Goal: Task Accomplishment & Management: Manage account settings

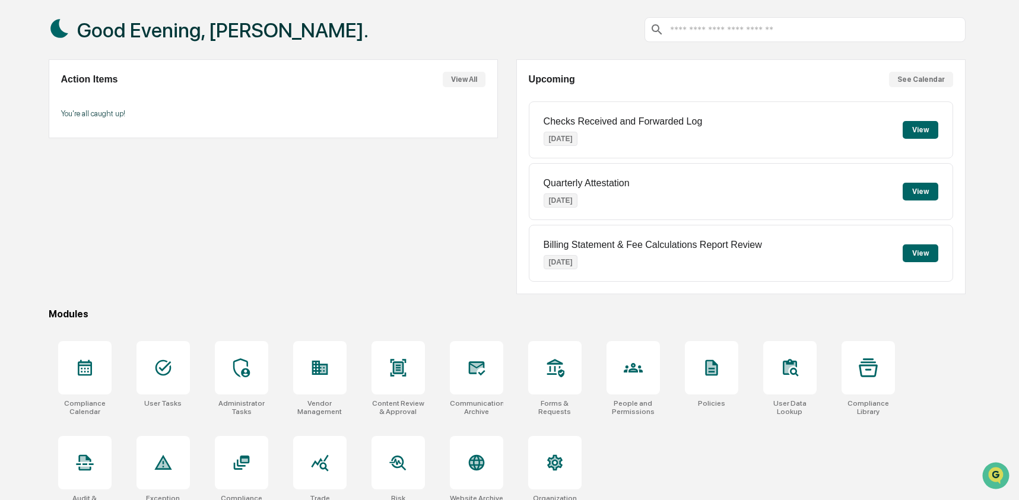
scroll to position [77, 0]
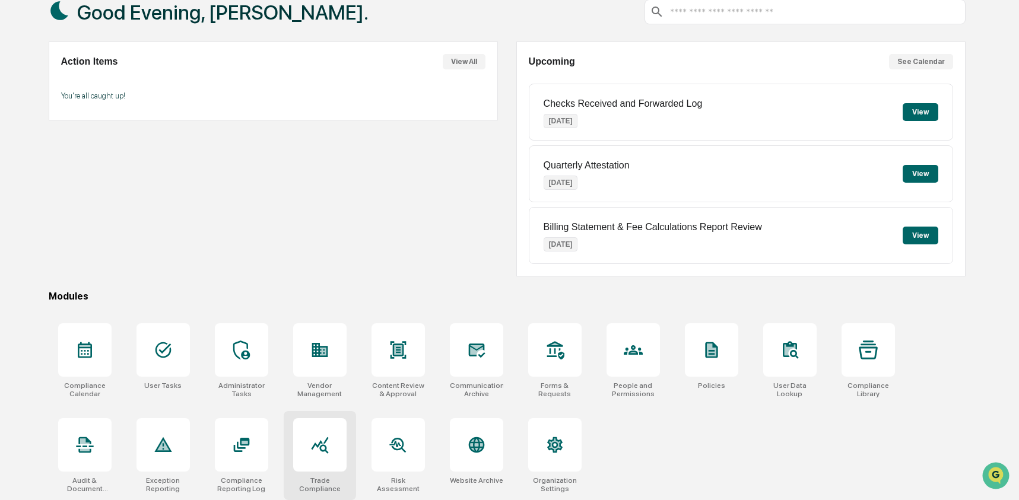
click at [322, 451] on icon at bounding box center [319, 444] width 19 height 19
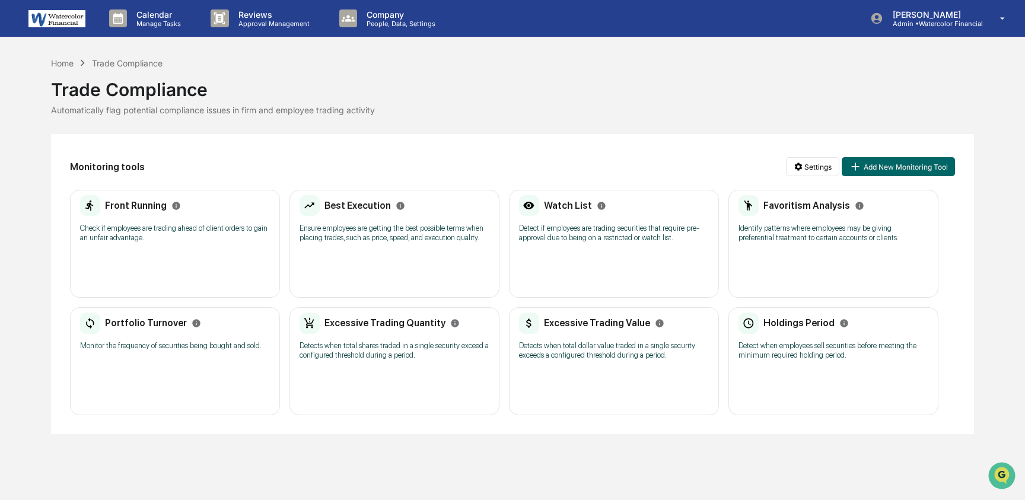
click at [596, 228] on p "Detect if employees are trading securities that require pre-approval due to bei…" at bounding box center [614, 233] width 190 height 19
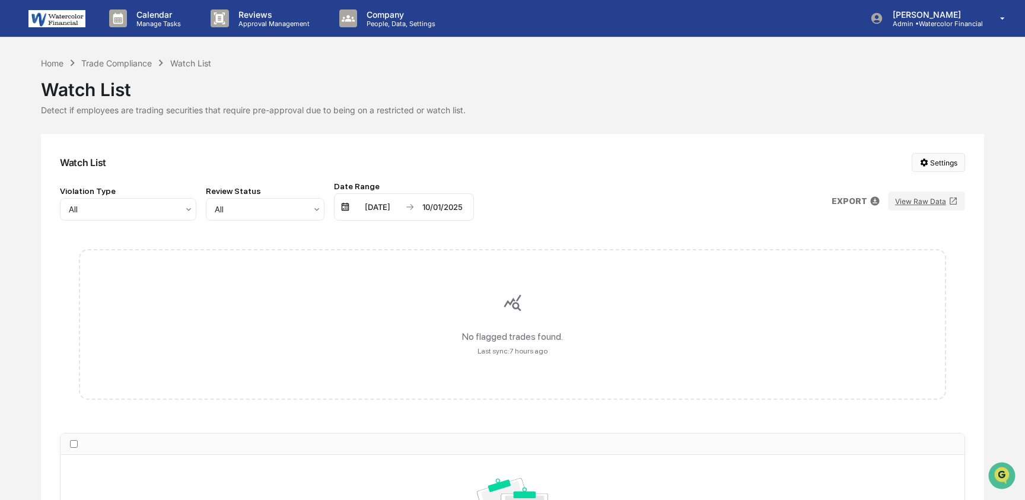
click at [936, 160] on html "Calendar Manage Tasks Reviews Approval Management Company People, Data, Setting…" at bounding box center [512, 250] width 1025 height 500
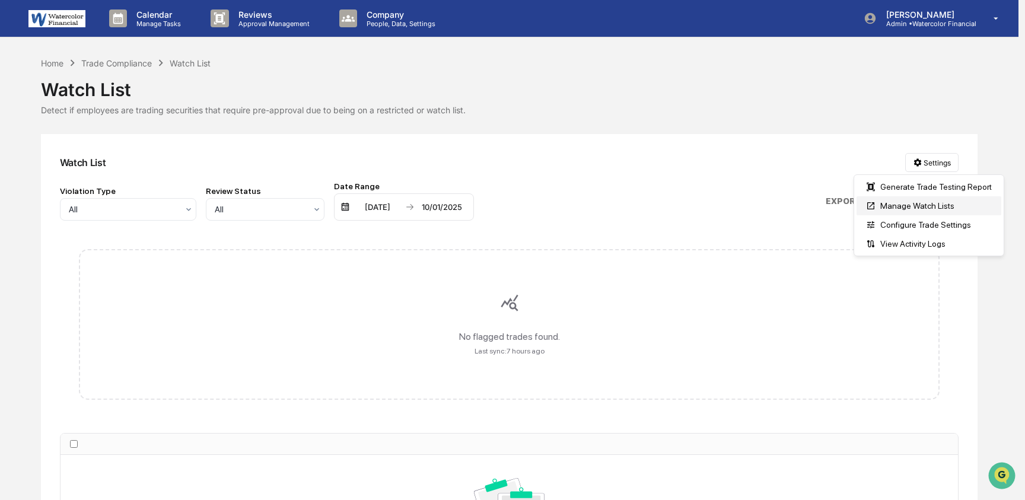
click at [934, 204] on div "Manage Watch Lists" at bounding box center [929, 205] width 145 height 19
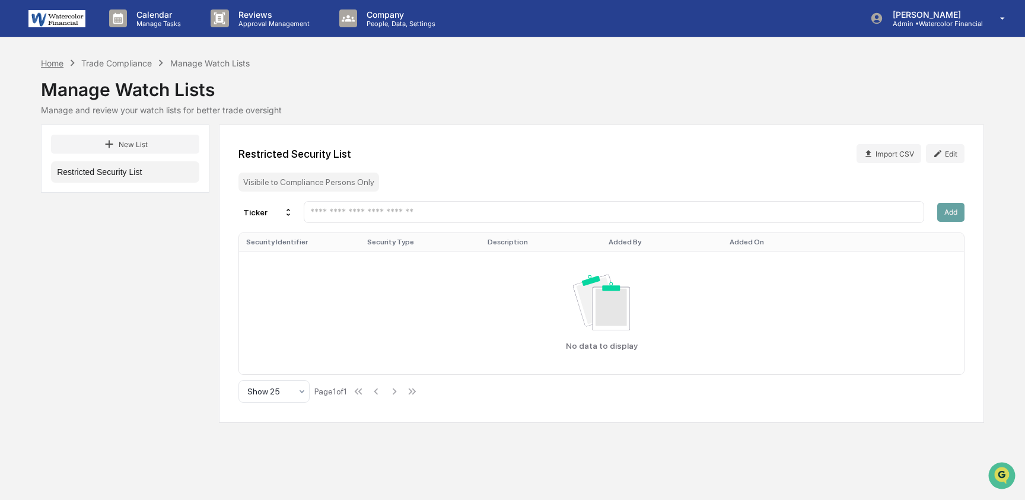
click at [55, 60] on div "Home" at bounding box center [52, 63] width 23 height 10
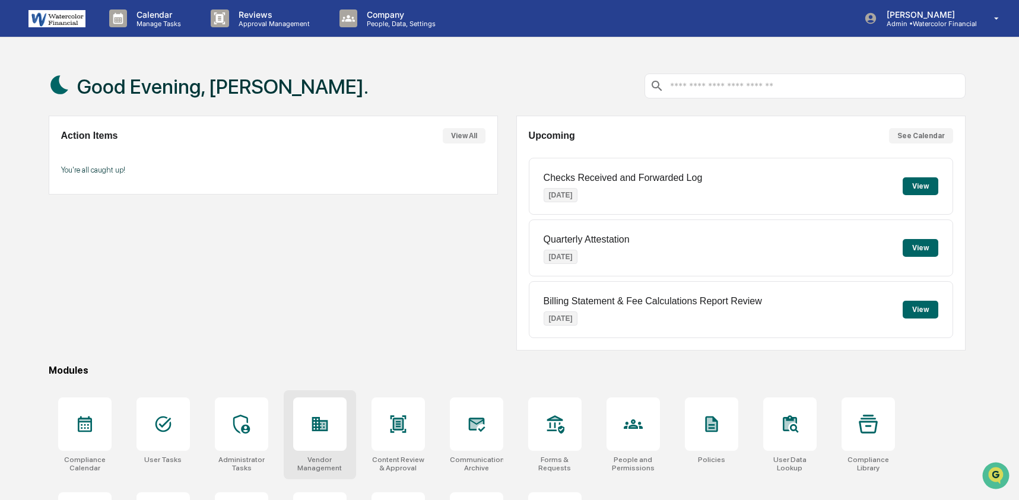
click at [322, 446] on div at bounding box center [319, 424] width 53 height 53
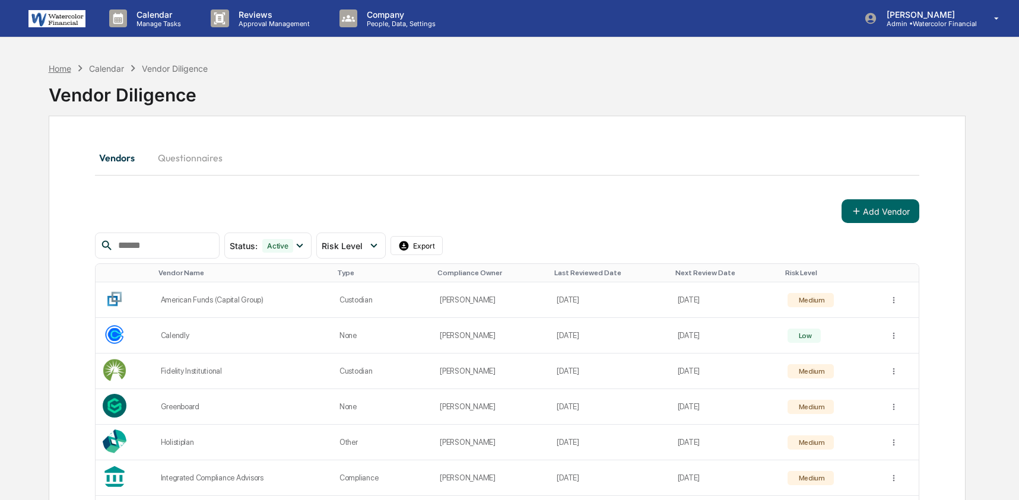
click at [62, 71] on div "Home" at bounding box center [60, 68] width 23 height 10
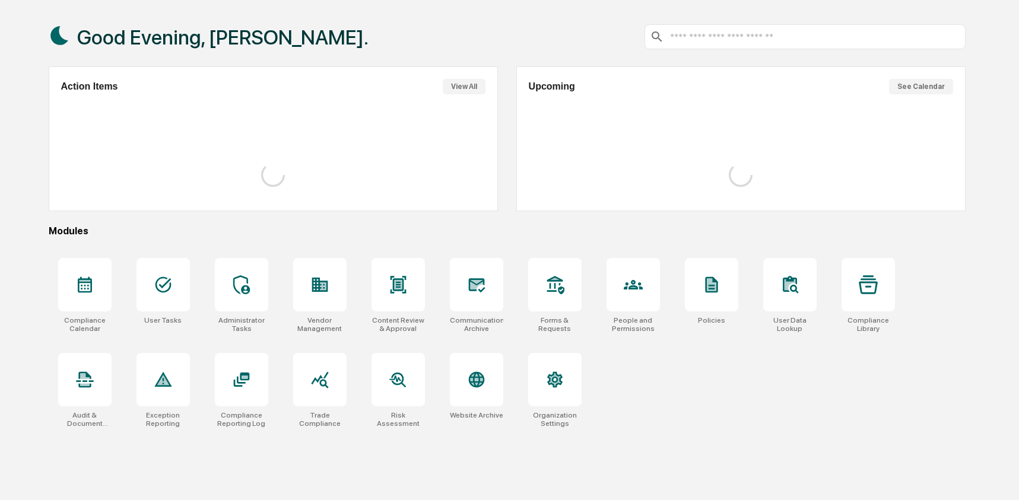
scroll to position [56, 0]
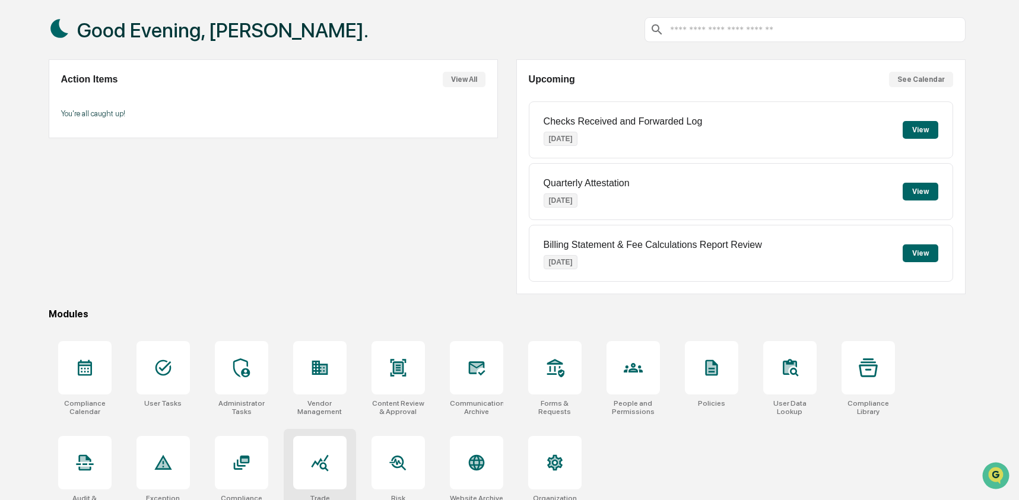
click at [317, 451] on div at bounding box center [319, 462] width 53 height 53
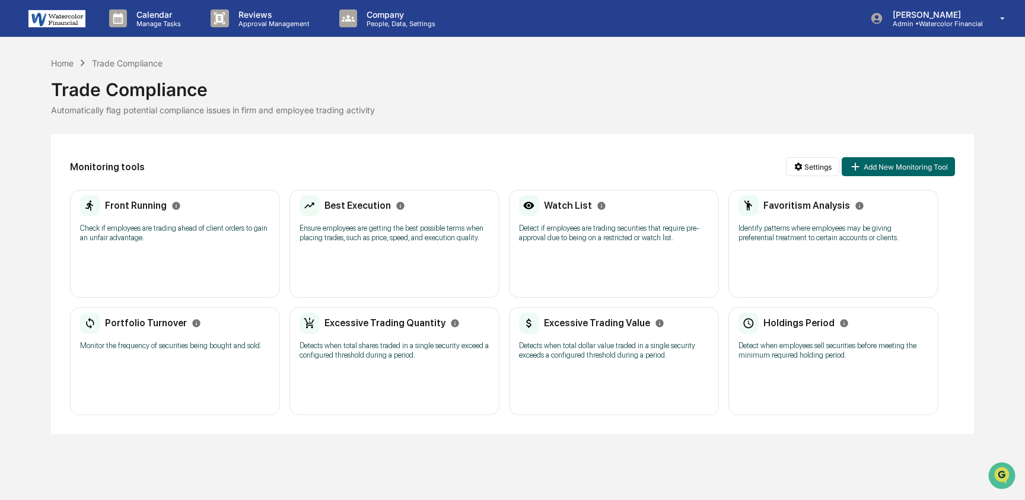
click at [590, 240] on p "Detect if employees are trading securities that require pre-approval due to bei…" at bounding box center [614, 233] width 190 height 19
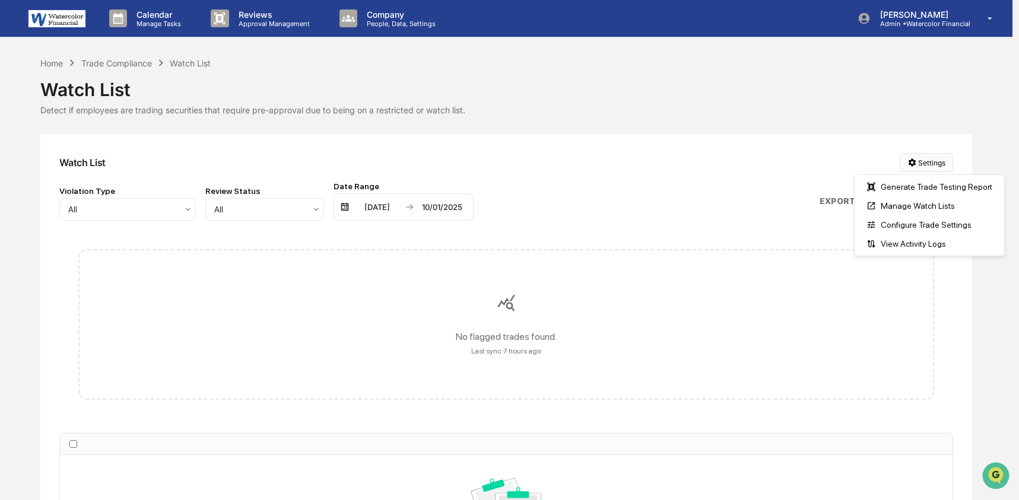
click at [927, 166] on html "Calendar Manage Tasks Reviews Approval Management Company People, Data, Setting…" at bounding box center [509, 250] width 1019 height 500
click at [921, 212] on div "Manage Watch Lists" at bounding box center [929, 205] width 145 height 19
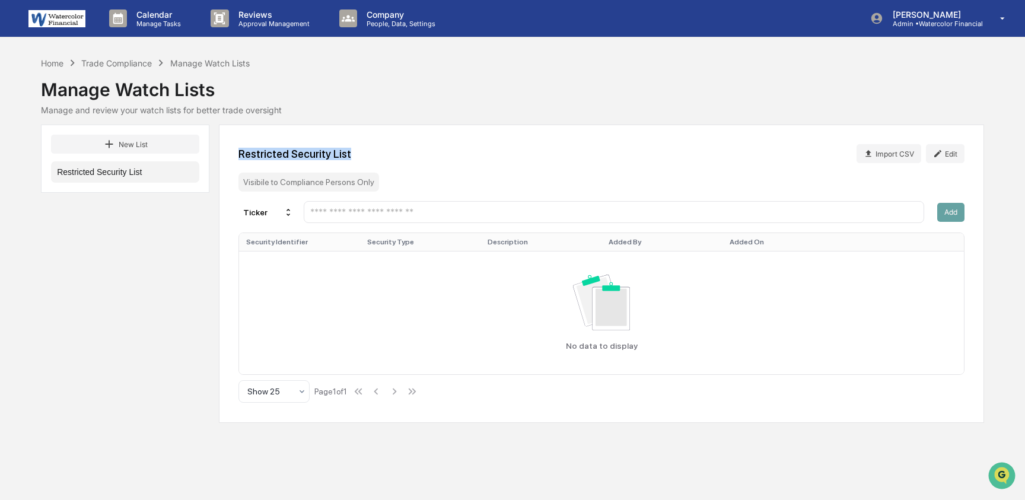
drag, startPoint x: 237, startPoint y: 152, endPoint x: 363, endPoint y: 150, distance: 126.4
click at [363, 150] on div "Restricted Security List Import CSV Edit Visibile to Compliance Persons Only Ti…" at bounding box center [601, 274] width 765 height 298
click at [379, 151] on div "Restricted Security List Import CSV Edit" at bounding box center [602, 153] width 726 height 19
click at [555, 139] on div "Restricted Security List Import CSV Edit Visibile to Compliance Persons Only Ti…" at bounding box center [601, 274] width 765 height 298
click at [53, 63] on div "Home" at bounding box center [52, 63] width 23 height 10
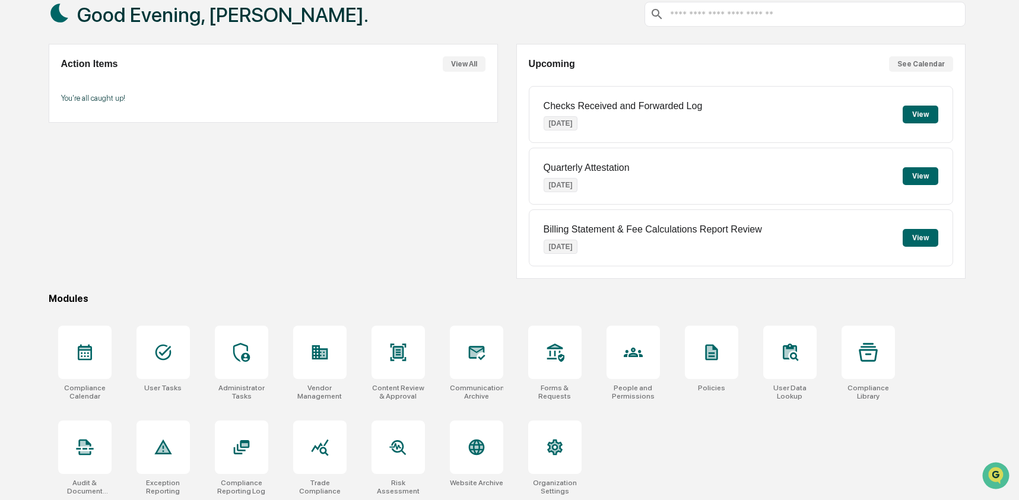
scroll to position [77, 0]
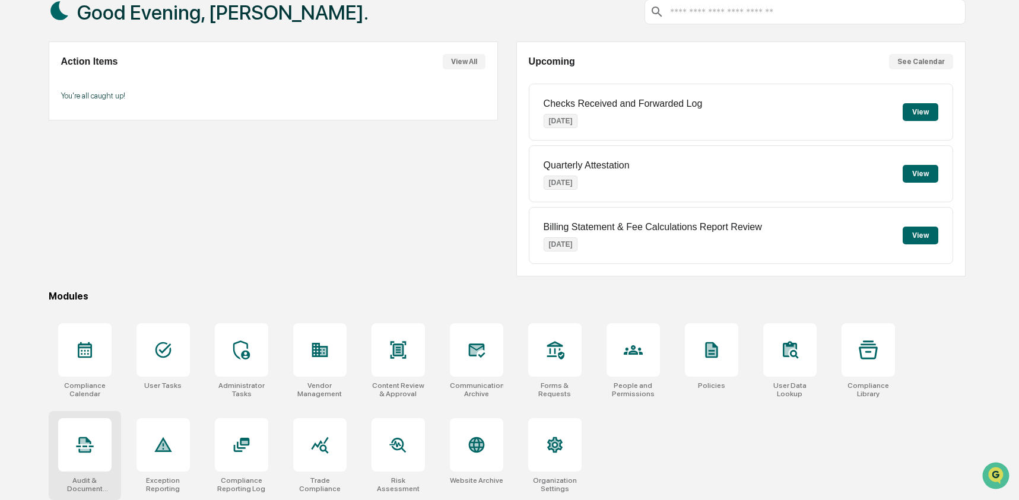
click at [87, 441] on icon at bounding box center [84, 445] width 17 height 16
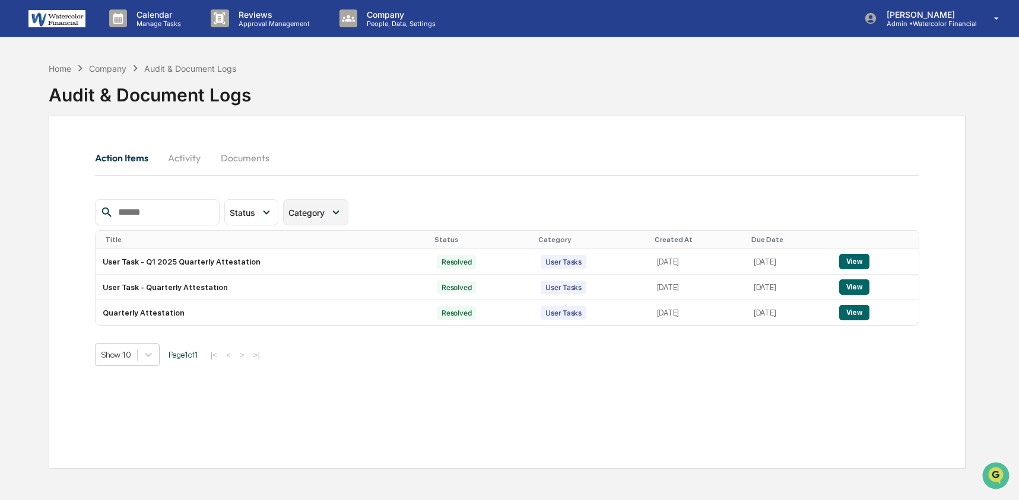
click at [303, 208] on span "Category" at bounding box center [306, 213] width 36 height 10
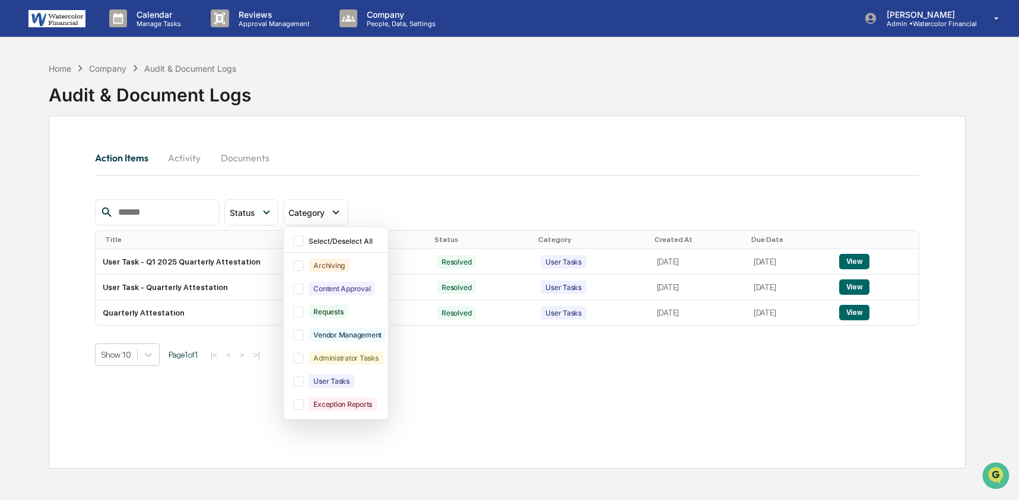
click at [197, 151] on button "Activity" at bounding box center [184, 158] width 53 height 28
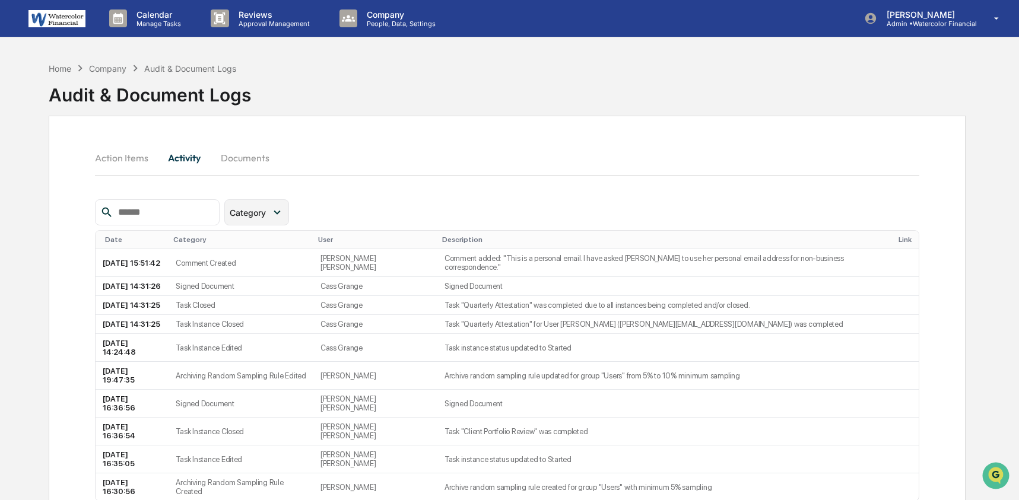
click at [266, 208] on span "Category" at bounding box center [248, 213] width 36 height 10
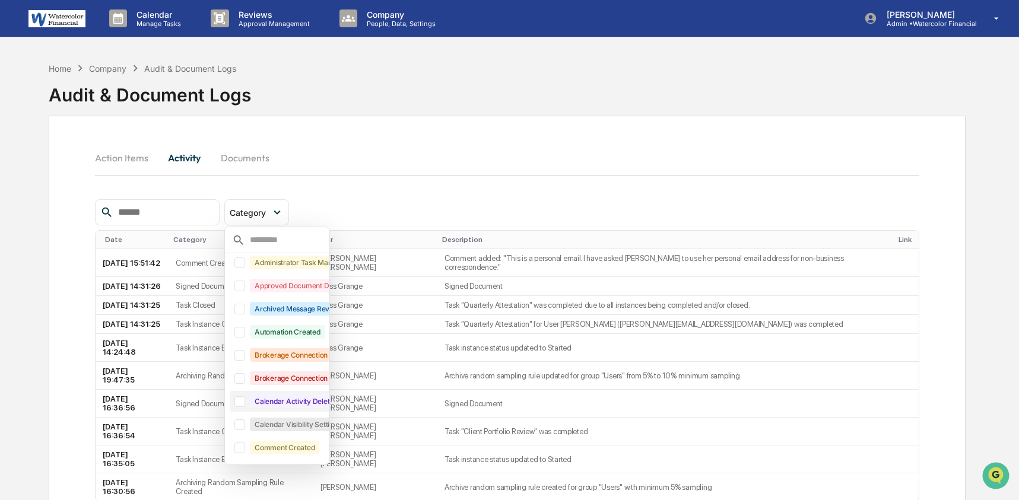
click at [244, 404] on div at bounding box center [239, 401] width 11 height 11
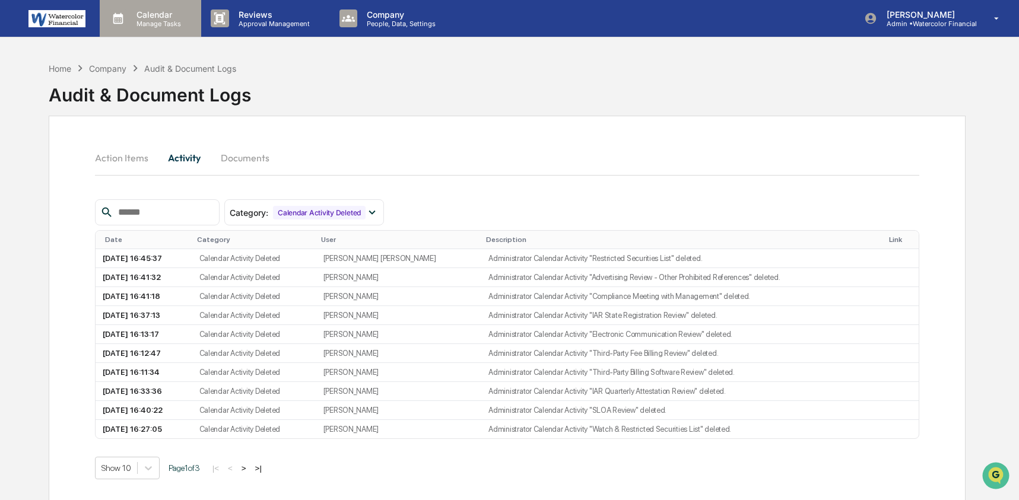
click at [123, 17] on icon at bounding box center [118, 18] width 10 height 11
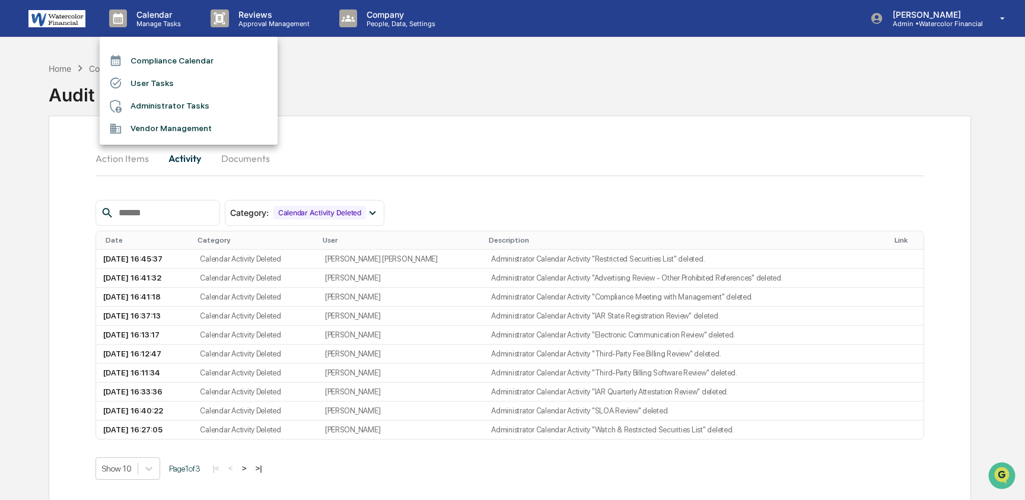
click at [161, 103] on li "Administrator Tasks" at bounding box center [189, 106] width 178 height 23
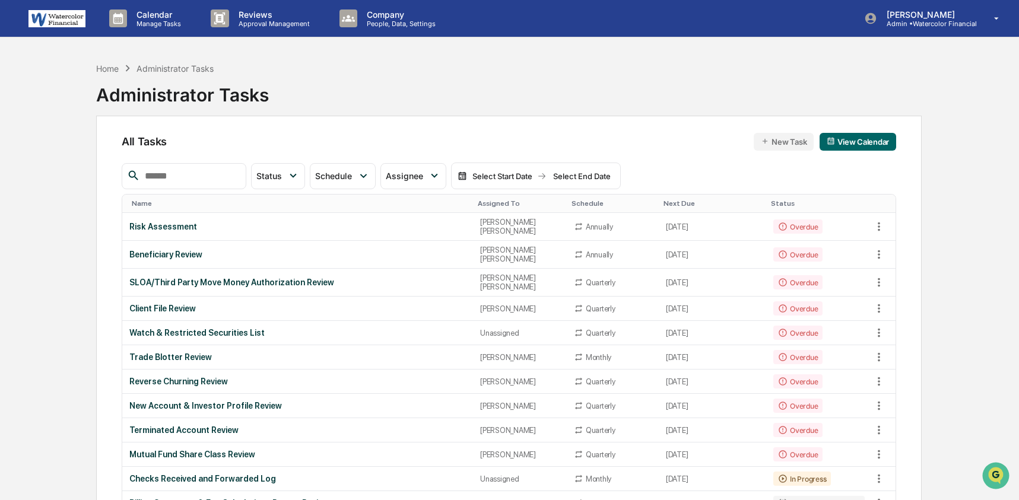
click at [210, 180] on input "text" at bounding box center [190, 175] width 101 height 15
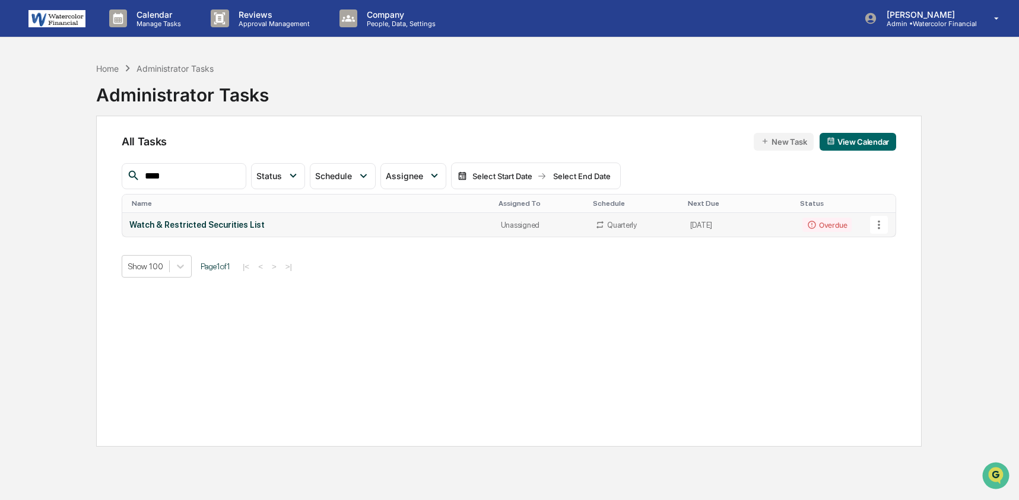
type input "****"
click at [310, 224] on div "Watch & Restricted Securities List" at bounding box center [307, 224] width 357 height 9
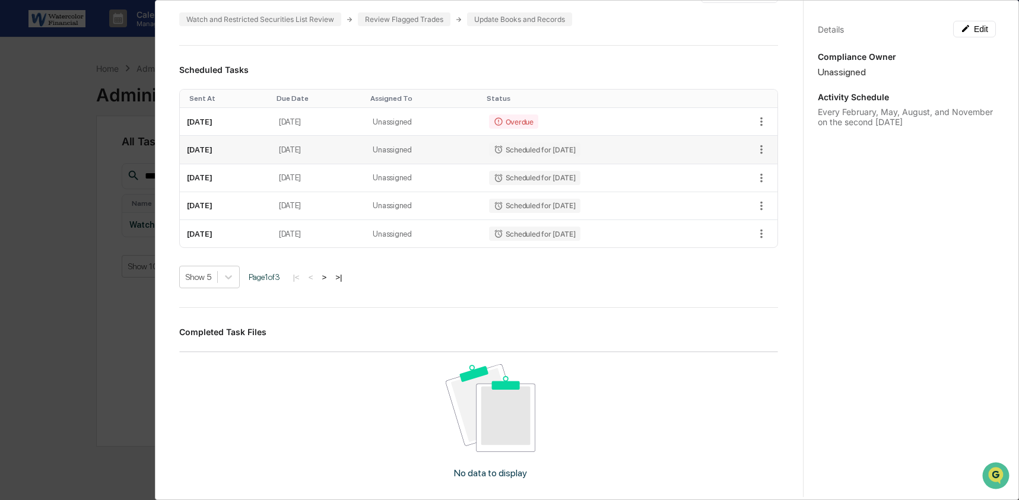
scroll to position [355, 0]
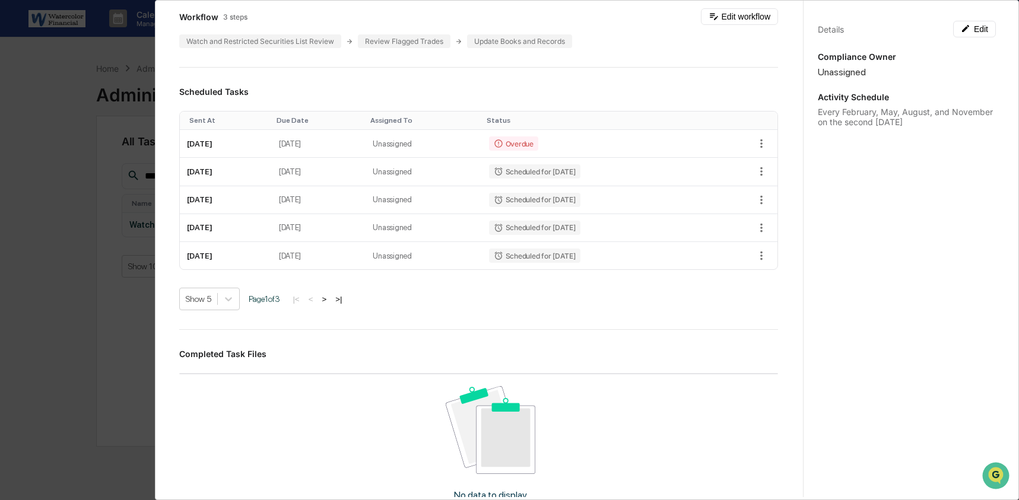
click at [35, 284] on div "Administrator Activity List Watch & Restricted Securities List Continue Task Sp…" at bounding box center [509, 250] width 1019 height 500
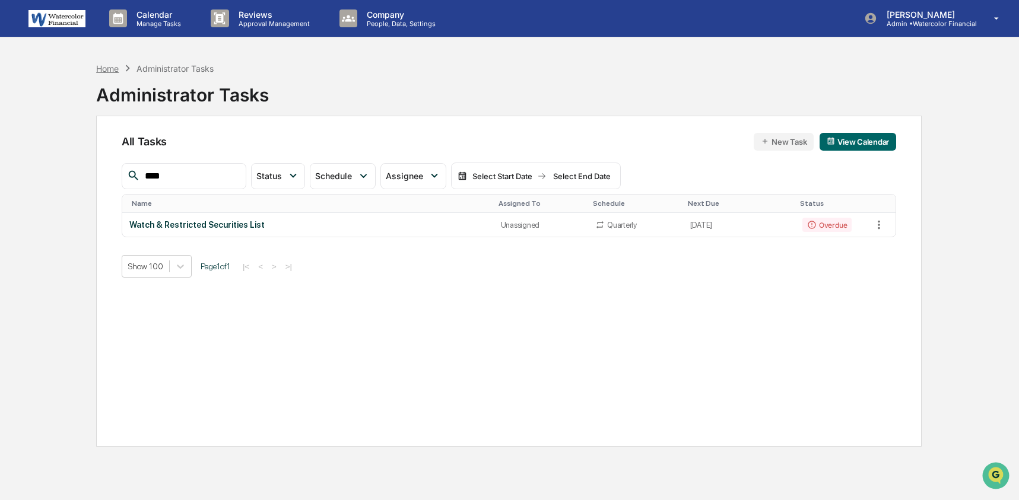
click at [110, 69] on div "Home" at bounding box center [107, 68] width 23 height 10
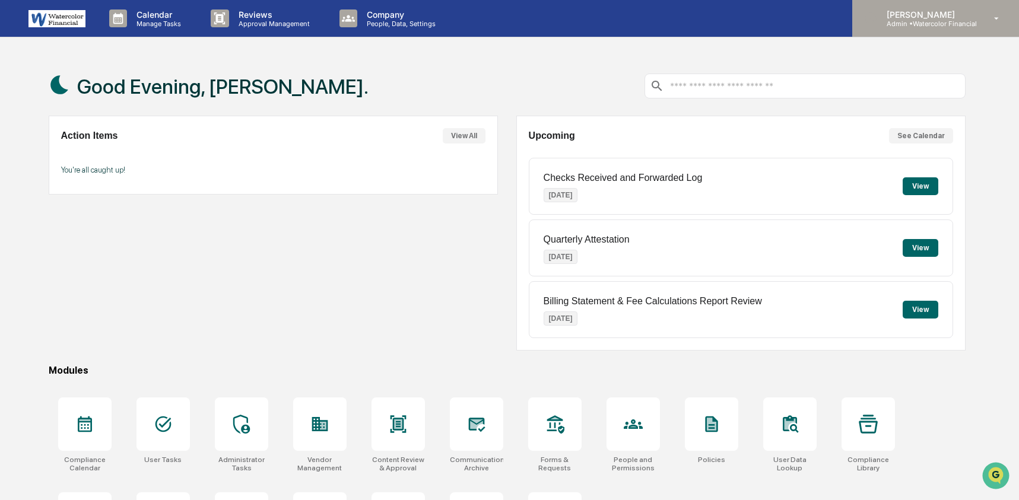
click at [917, 29] on div "Ashley Craddock Admin • Watercolor Financial" at bounding box center [935, 18] width 167 height 37
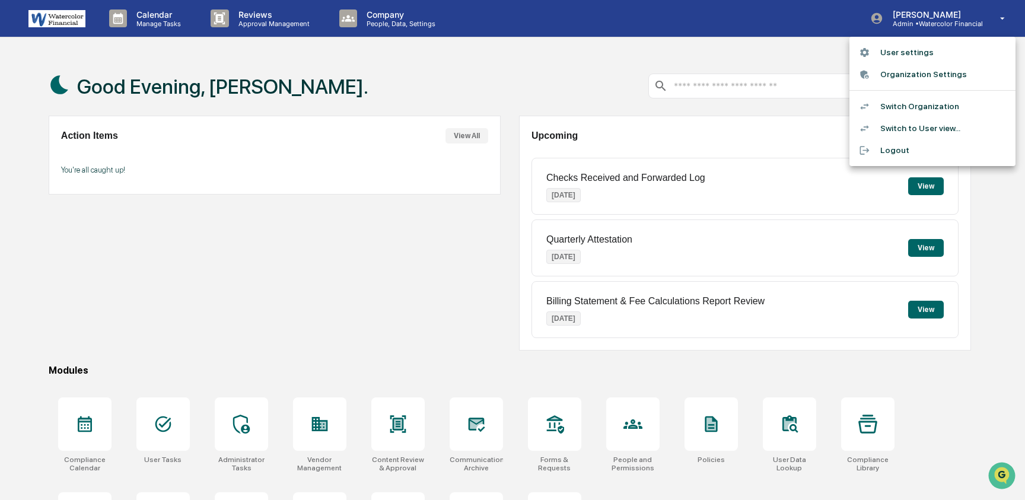
click at [577, 81] on div at bounding box center [512, 250] width 1025 height 500
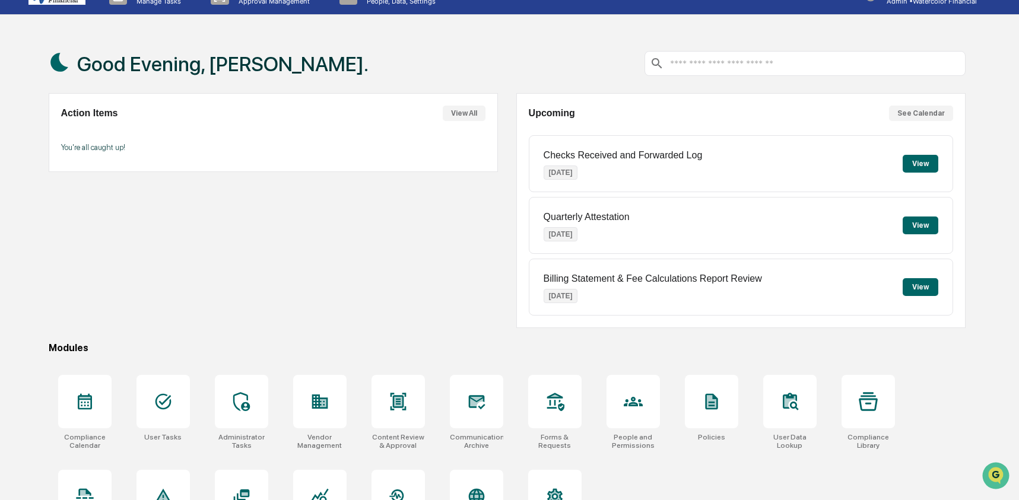
scroll to position [77, 0]
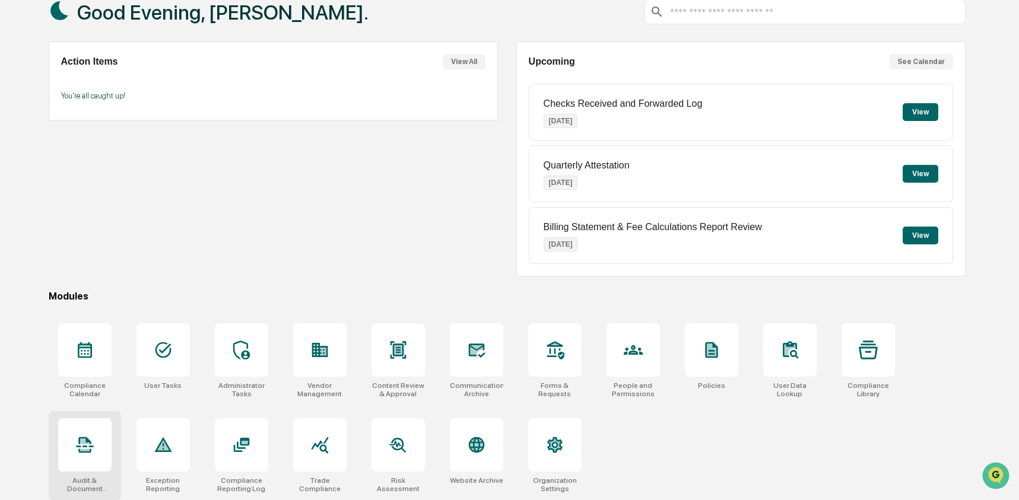
click at [82, 454] on div at bounding box center [84, 444] width 53 height 53
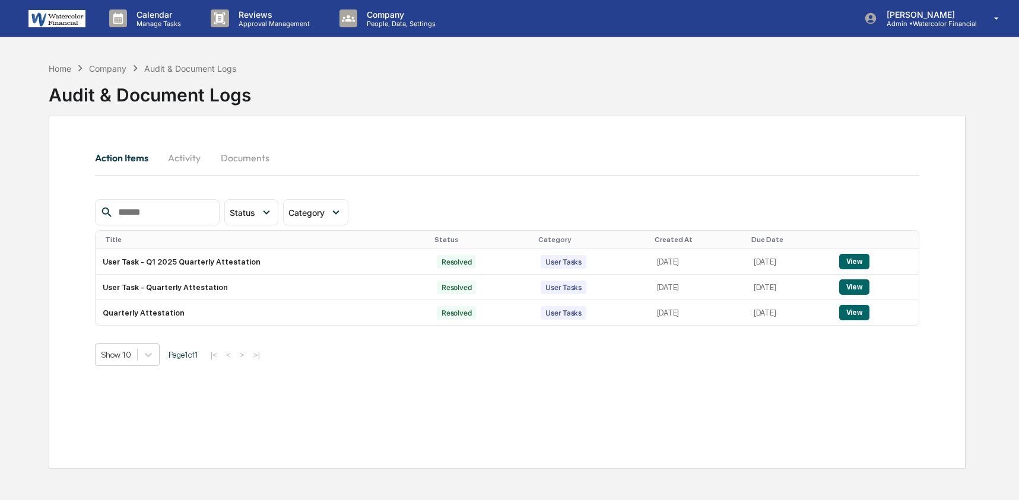
click at [186, 157] on button "Activity" at bounding box center [184, 158] width 53 height 28
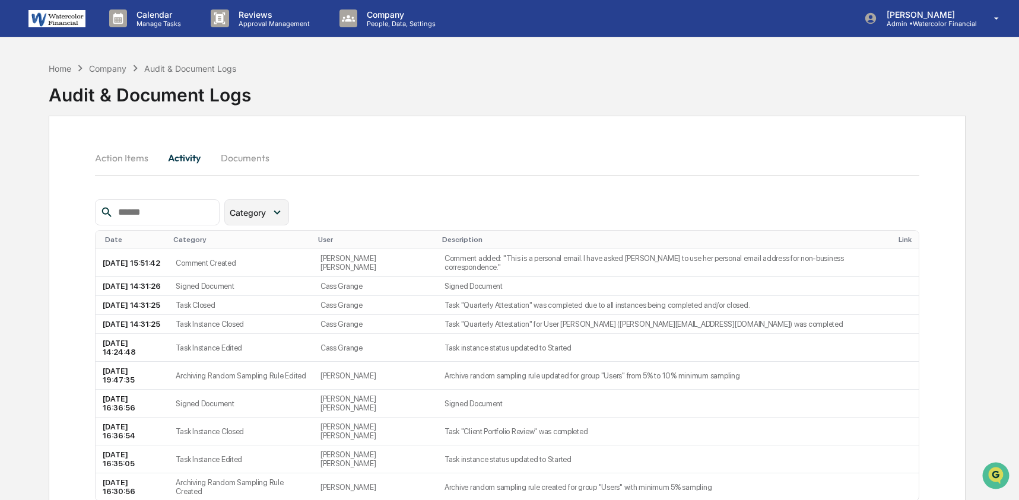
click at [284, 214] on icon at bounding box center [277, 212] width 13 height 13
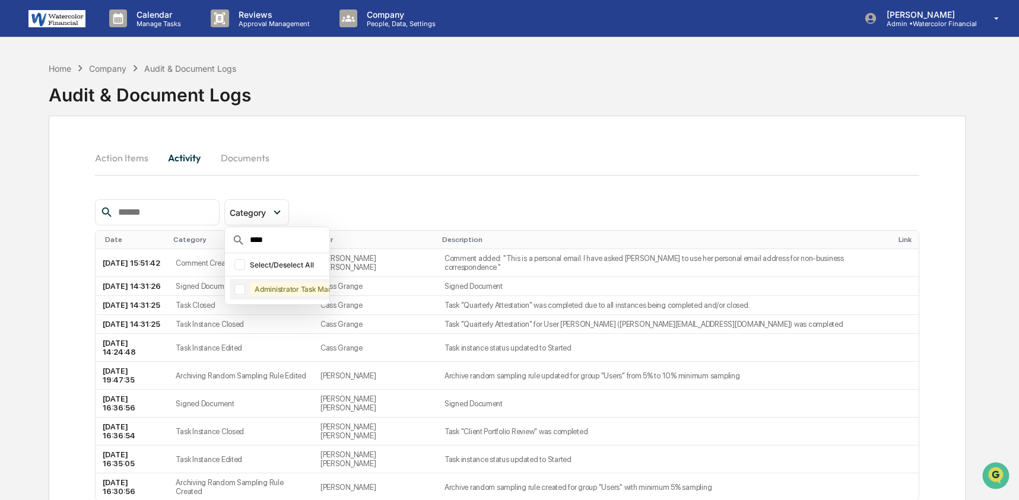
type input "****"
click at [245, 287] on div at bounding box center [239, 289] width 11 height 11
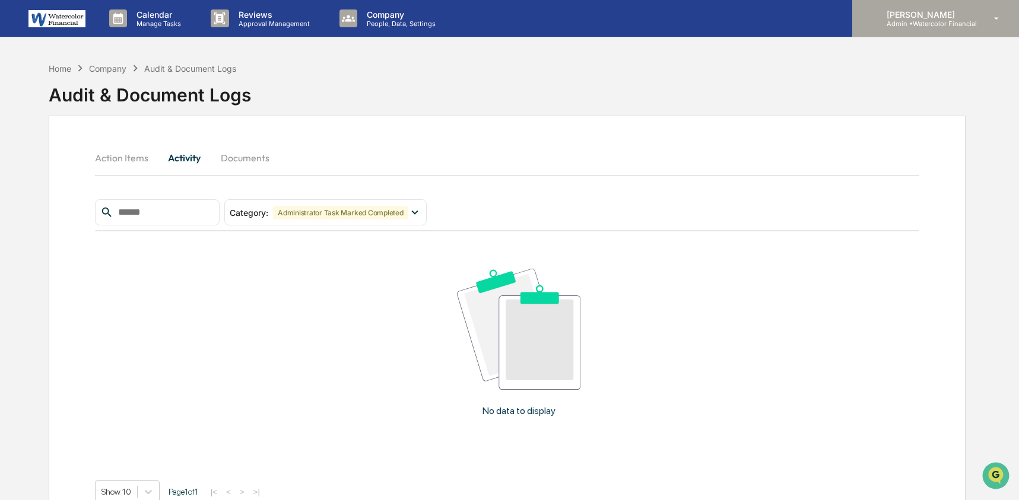
click at [952, 15] on p "[PERSON_NAME]" at bounding box center [927, 14] width 100 height 10
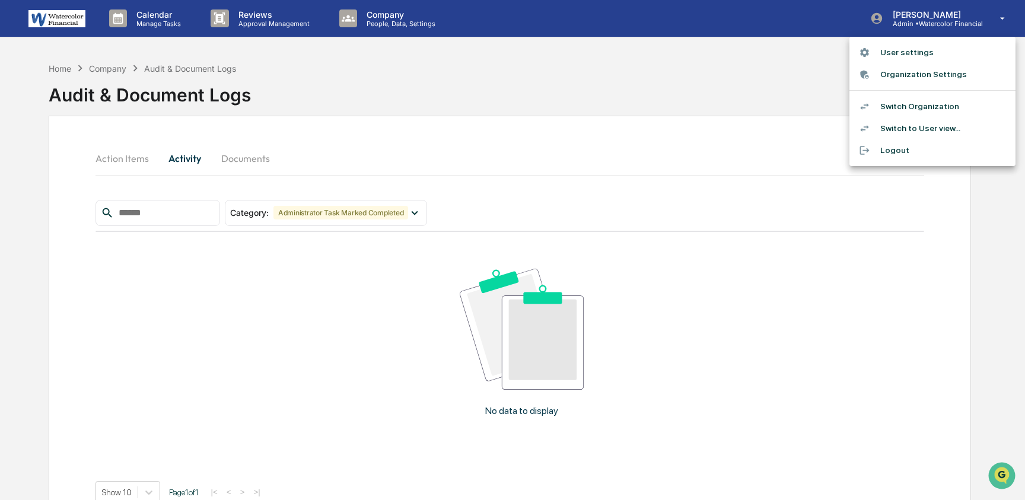
click at [934, 107] on li "Switch Organization" at bounding box center [933, 107] width 166 height 22
